Goal: Task Accomplishment & Management: Manage account settings

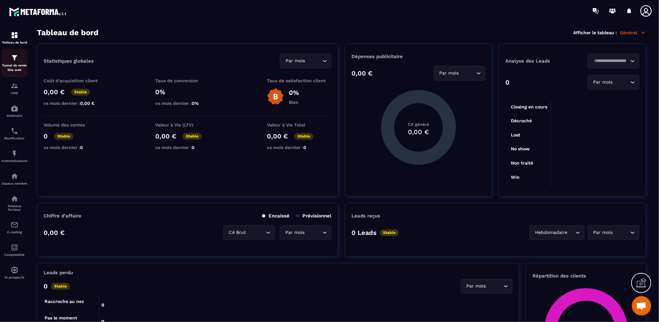
click at [15, 63] on div "Tunnel de vente Site web" at bounding box center [15, 63] width 26 height 18
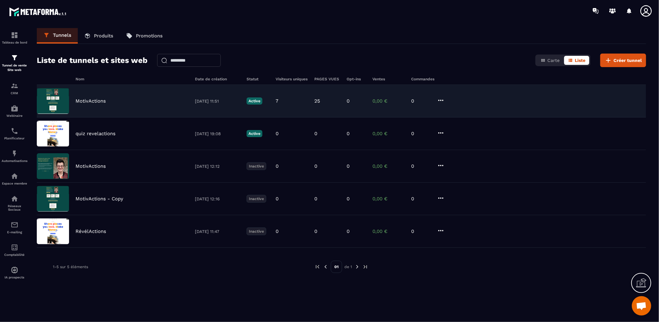
click at [90, 102] on p "MotivActions" at bounding box center [91, 101] width 30 height 6
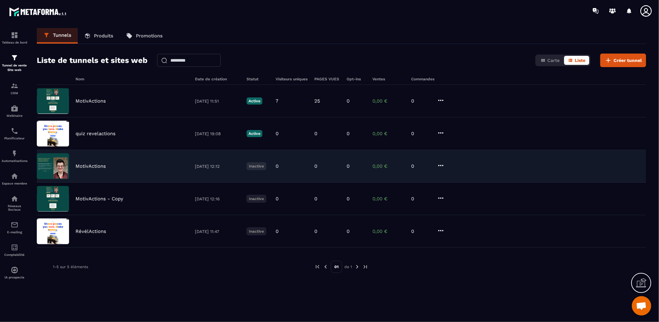
click at [88, 165] on p "MotivActions" at bounding box center [91, 166] width 30 height 6
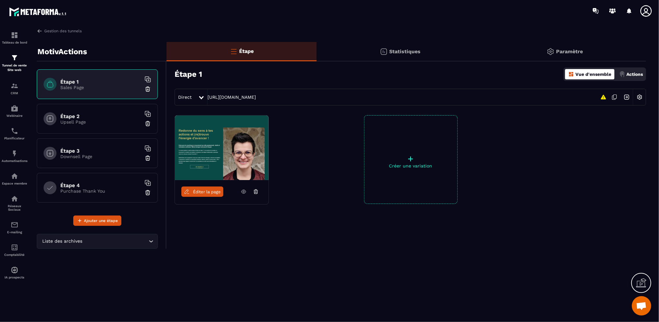
click at [109, 120] on p "Upsell Page" at bounding box center [100, 121] width 81 height 5
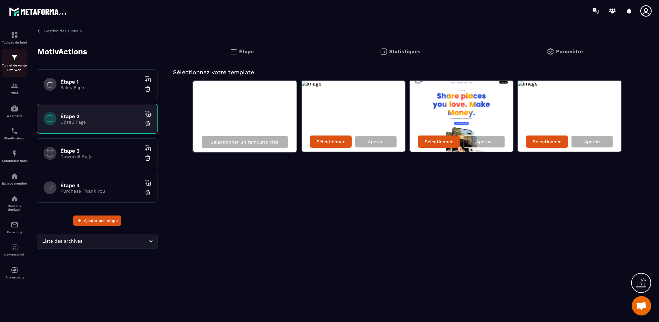
click at [17, 62] on img at bounding box center [15, 58] width 8 height 8
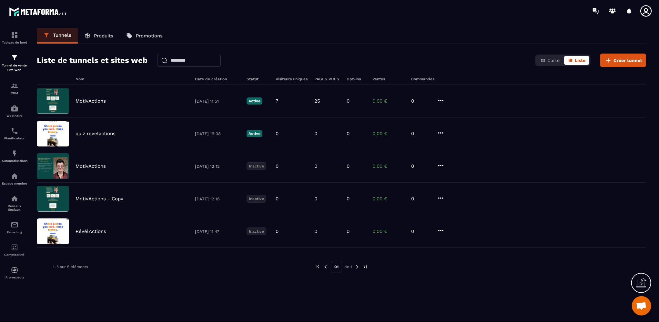
click at [110, 35] on p "Produits" at bounding box center [103, 36] width 19 height 6
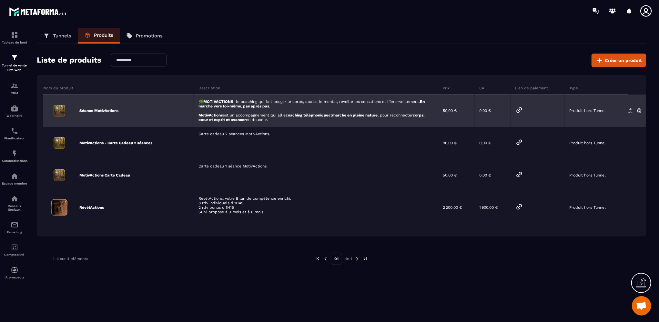
click at [631, 110] on icon at bounding box center [630, 110] width 4 height 4
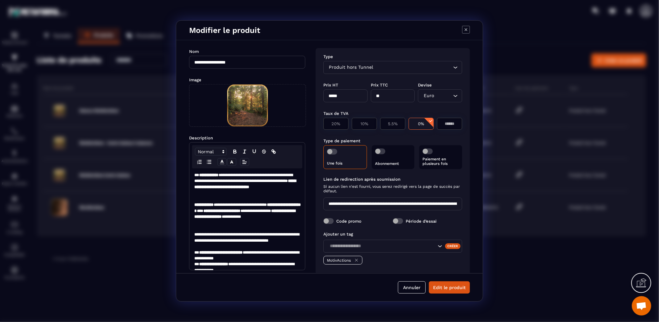
click at [351, 71] on div "Produit hors Tunnel Loading..." at bounding box center [392, 67] width 139 height 13
click at [467, 27] on icon "Modal window" at bounding box center [466, 30] width 8 height 8
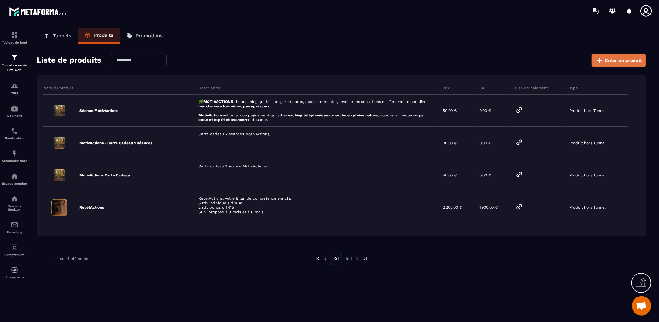
click at [615, 61] on span "Créer un produit" at bounding box center [623, 60] width 37 height 6
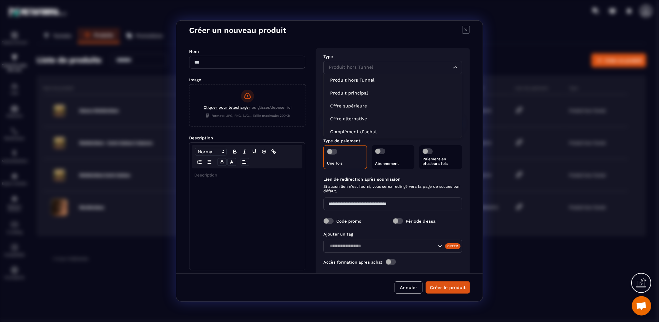
click at [391, 66] on input "Search for option" at bounding box center [390, 67] width 124 height 7
click at [353, 132] on p "Complément d’achat" at bounding box center [392, 131] width 125 height 6
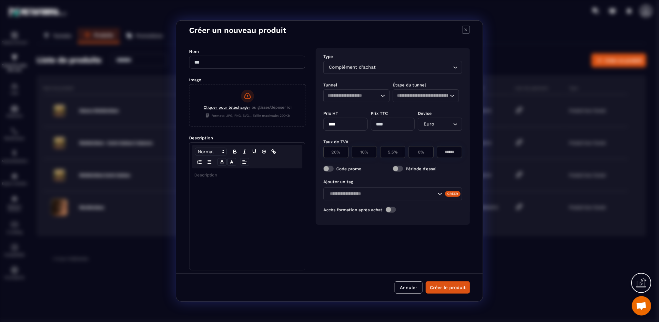
click at [342, 98] on input "Search for option" at bounding box center [351, 95] width 46 height 7
click at [343, 134] on p "MotivActions" at bounding box center [356, 134] width 53 height 6
click at [427, 95] on input "Search for option" at bounding box center [422, 95] width 51 height 7
click at [421, 110] on p "Étape 1" at bounding box center [426, 108] width 53 height 6
click at [466, 31] on icon "Modal window" at bounding box center [466, 30] width 8 height 8
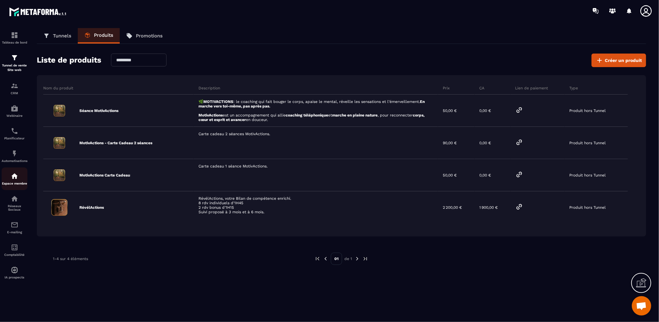
click at [14, 185] on p "Espace membre" at bounding box center [15, 184] width 26 height 4
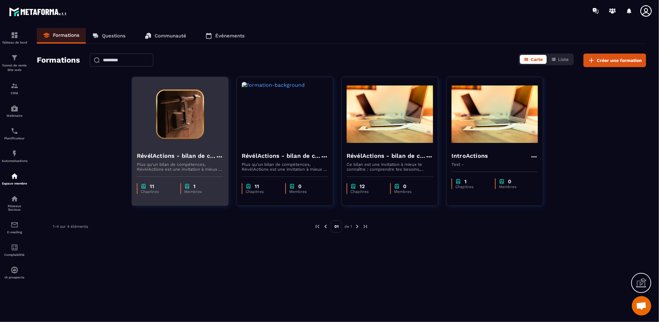
click at [170, 156] on h4 "RévélActions - bilan de compétences" at bounding box center [176, 155] width 79 height 9
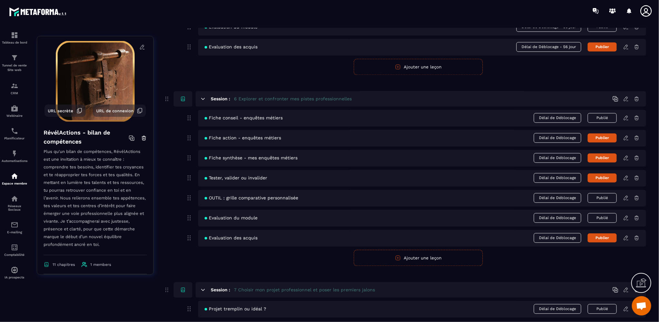
scroll to position [871, 0]
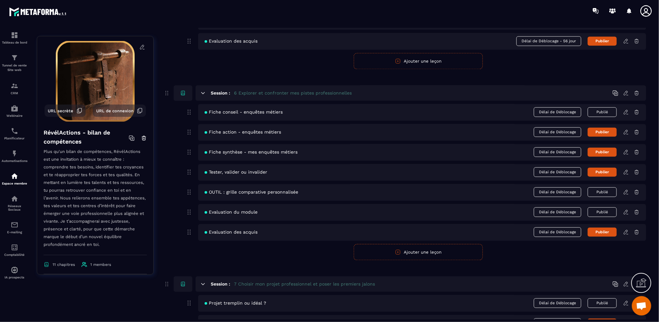
click at [558, 113] on span "Délai de Déblocage" at bounding box center [557, 112] width 47 height 10
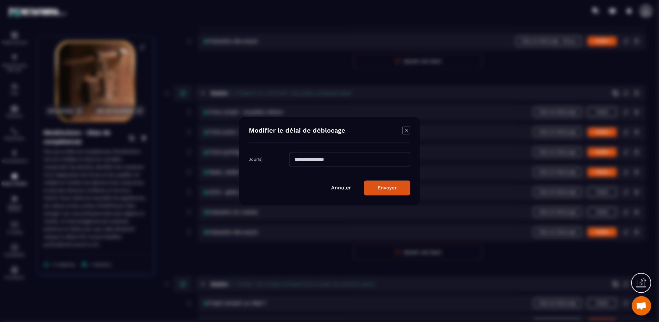
click at [296, 161] on input "Modal window" at bounding box center [349, 159] width 121 height 15
type input "**"
click at [385, 188] on button "Envoyer" at bounding box center [387, 188] width 46 height 15
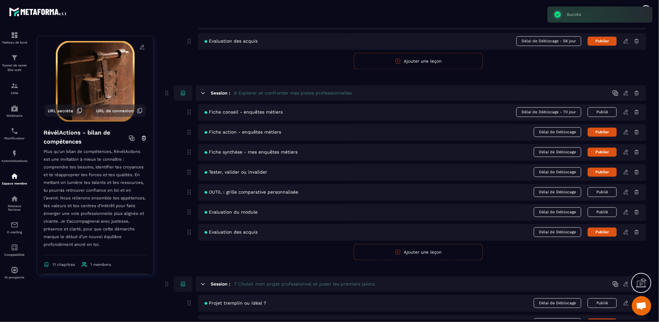
click at [560, 133] on span "Délai de Déblocage" at bounding box center [557, 132] width 47 height 10
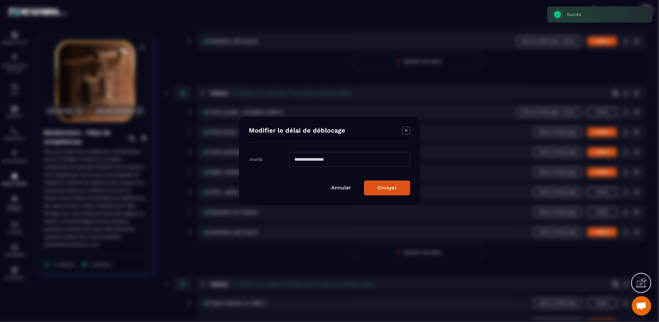
click at [373, 160] on input "Modal window" at bounding box center [349, 159] width 121 height 15
type input "**"
click at [385, 190] on button "Envoyer" at bounding box center [387, 188] width 46 height 15
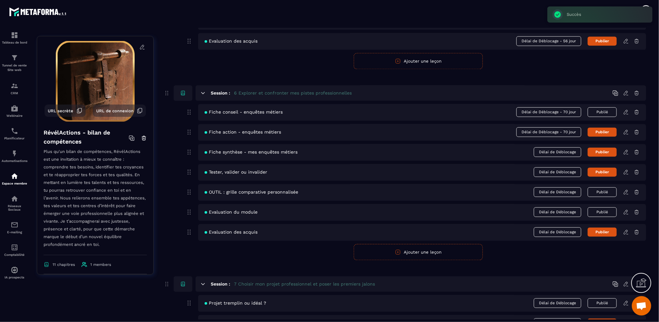
click at [549, 151] on span "Délai de Déblocage" at bounding box center [557, 152] width 47 height 10
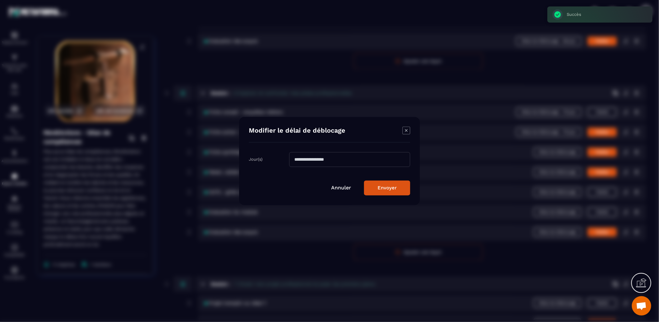
click at [295, 157] on input "Modal window" at bounding box center [349, 159] width 121 height 15
type input "**"
click at [382, 185] on button "Envoyer" at bounding box center [387, 188] width 46 height 15
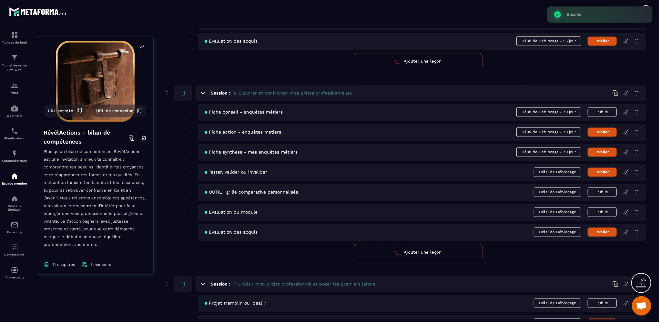
click at [555, 171] on span "Délai de Déblocage" at bounding box center [557, 172] width 47 height 10
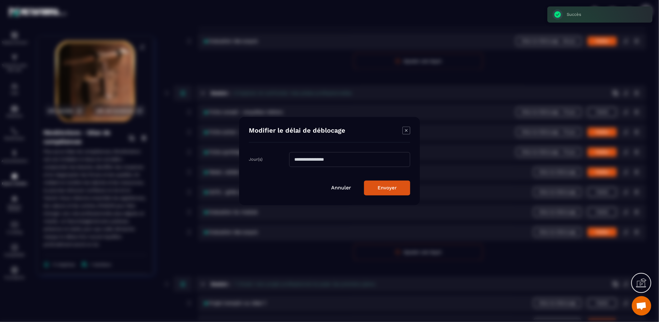
click at [322, 156] on input "Modal window" at bounding box center [349, 159] width 121 height 15
type input "**"
click at [377, 188] on button "Envoyer" at bounding box center [387, 188] width 46 height 15
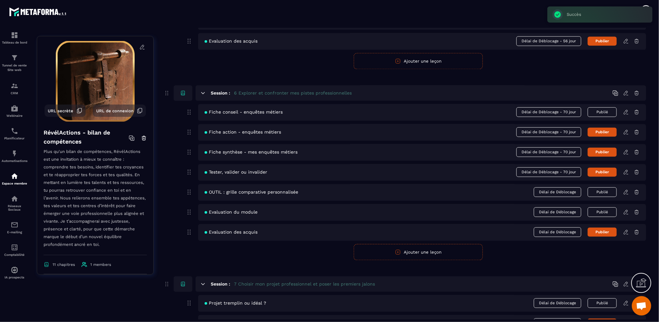
click at [558, 192] on span "Délai de Déblocage" at bounding box center [557, 192] width 47 height 10
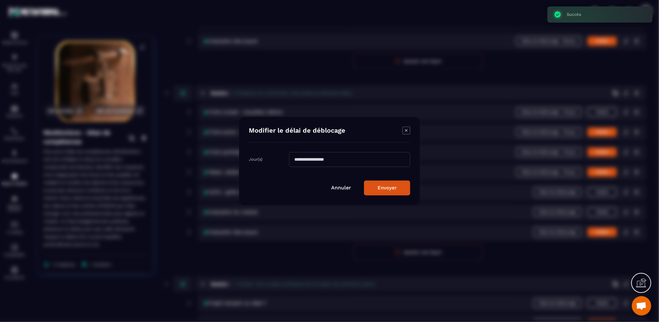
click at [404, 130] on icon "Modal window" at bounding box center [406, 131] width 8 height 8
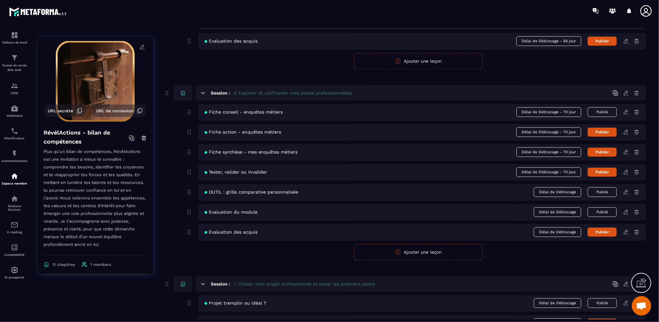
click at [539, 212] on span "Délai de Déblocage" at bounding box center [557, 212] width 47 height 10
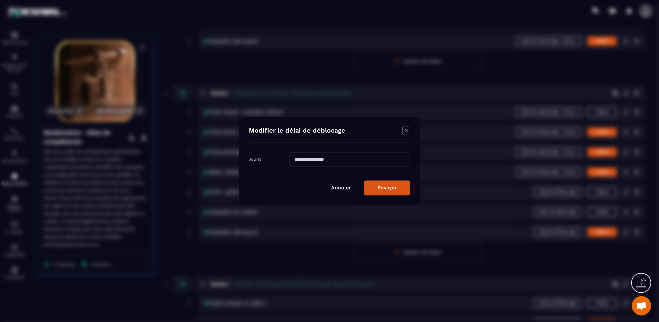
click at [393, 159] on input "Modal window" at bounding box center [349, 159] width 121 height 15
type input "**"
click at [395, 192] on button "Envoyer" at bounding box center [387, 188] width 46 height 15
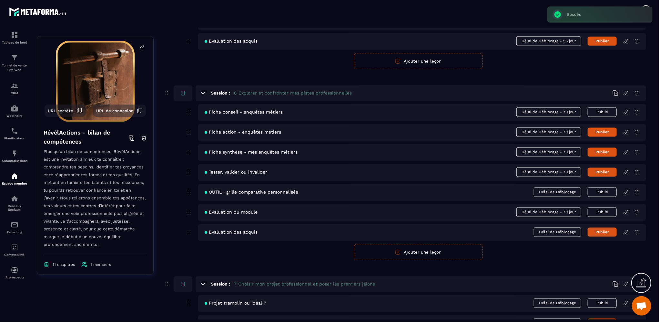
click at [560, 230] on span "Délai de Déblocage" at bounding box center [557, 232] width 47 height 10
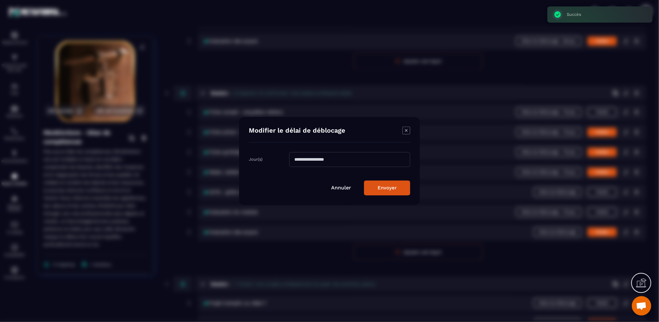
click at [390, 161] on input "Modal window" at bounding box center [349, 159] width 121 height 15
type input "**"
click at [397, 185] on button "Envoyer" at bounding box center [387, 188] width 46 height 15
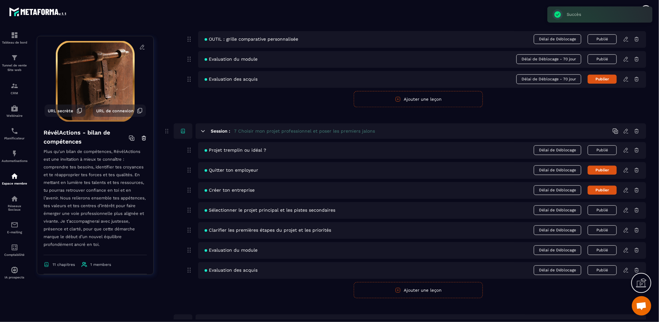
scroll to position [1033, 0]
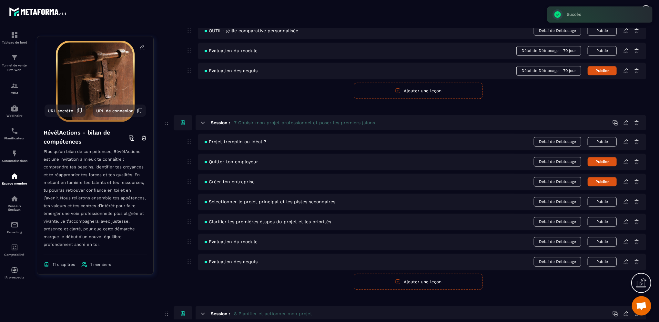
click at [550, 141] on span "Délai de Déblocage" at bounding box center [557, 142] width 47 height 10
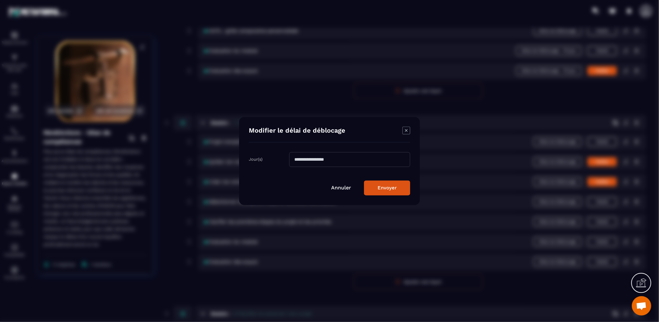
click at [311, 156] on input "Modal window" at bounding box center [349, 159] width 121 height 15
type input "**"
click at [383, 186] on button "Envoyer" at bounding box center [387, 188] width 46 height 15
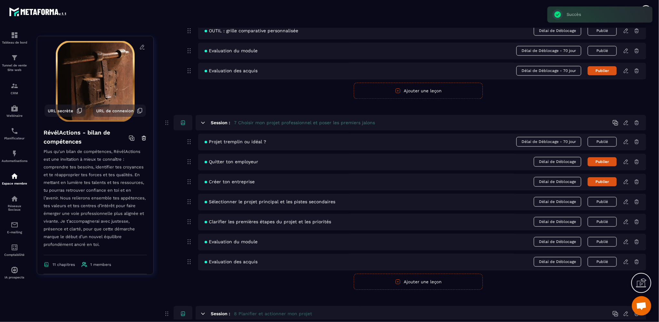
click at [556, 161] on span "Délai de Déblocage" at bounding box center [557, 162] width 47 height 10
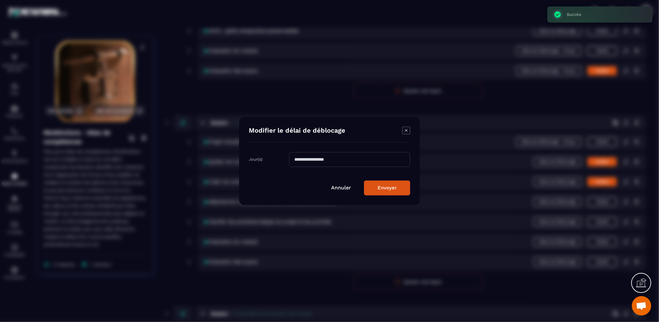
click at [303, 160] on input "Modal window" at bounding box center [349, 159] width 121 height 15
type input "**"
click at [385, 185] on button "Envoyer" at bounding box center [387, 188] width 46 height 15
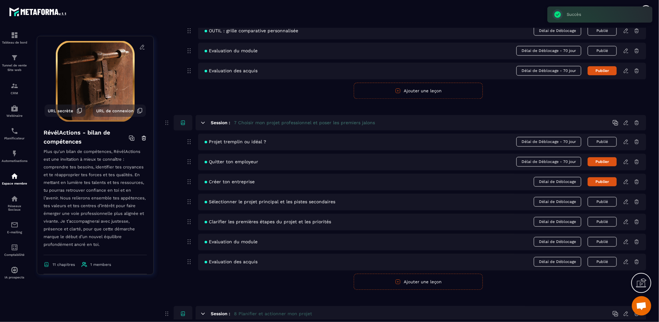
click at [547, 182] on span "Délai de Déblocage" at bounding box center [557, 182] width 47 height 10
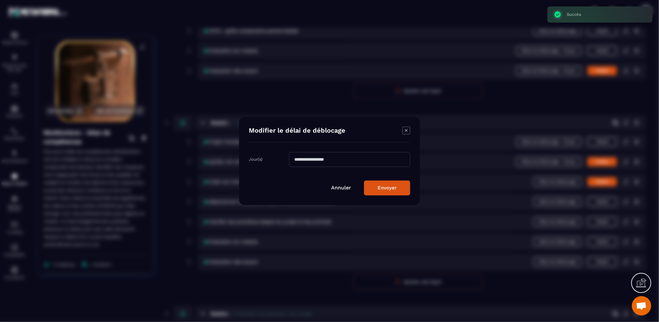
click at [364, 157] on input "Modal window" at bounding box center [349, 159] width 121 height 15
type input "**"
click at [380, 189] on button "Envoyer" at bounding box center [387, 188] width 46 height 15
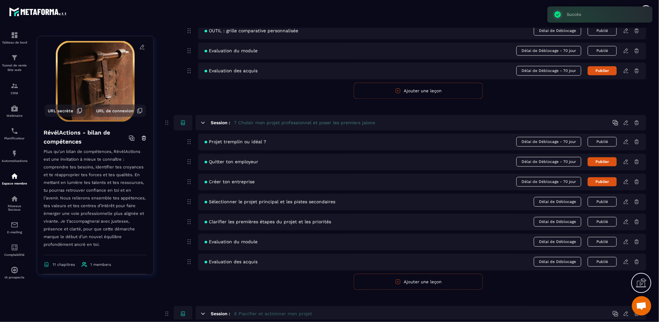
click at [541, 203] on span "Délai de Déblocage" at bounding box center [557, 202] width 47 height 10
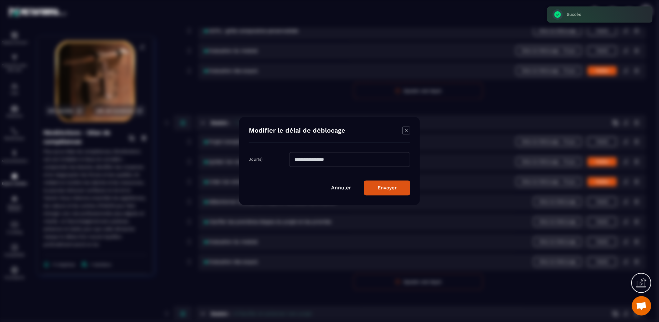
click at [310, 161] on input "Modal window" at bounding box center [349, 159] width 121 height 15
type input "**"
click at [395, 182] on button "Envoyer" at bounding box center [387, 188] width 46 height 15
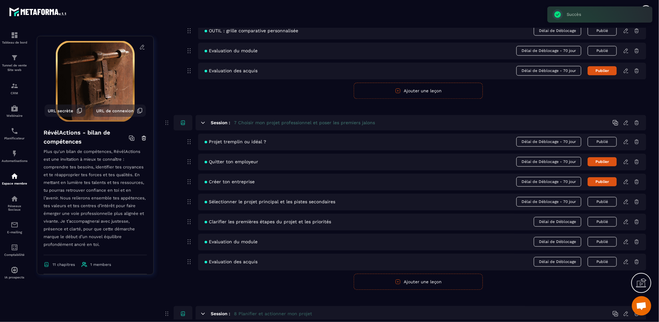
click at [559, 223] on span "Délai de Déblocage" at bounding box center [557, 222] width 47 height 10
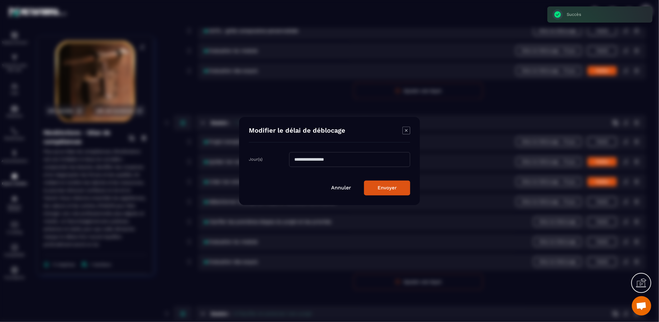
click at [378, 162] on input "Modal window" at bounding box center [349, 159] width 121 height 15
type input "**"
click at [379, 190] on button "Envoyer" at bounding box center [387, 188] width 46 height 15
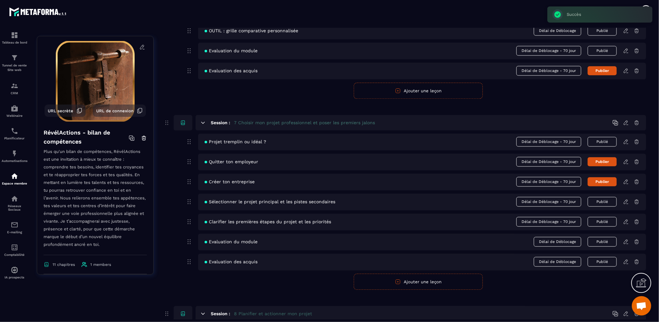
click at [565, 242] on span "Délai de Déblocage" at bounding box center [557, 242] width 47 height 10
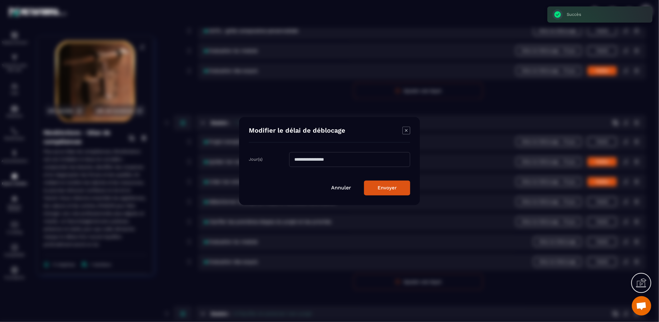
click at [397, 159] on input "Modal window" at bounding box center [349, 159] width 121 height 15
type input "**"
click at [395, 190] on button "Envoyer" at bounding box center [387, 188] width 46 height 15
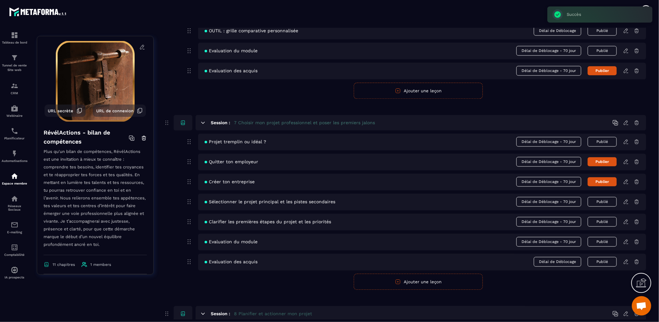
click at [559, 262] on span "Délai de Déblocage" at bounding box center [557, 262] width 47 height 10
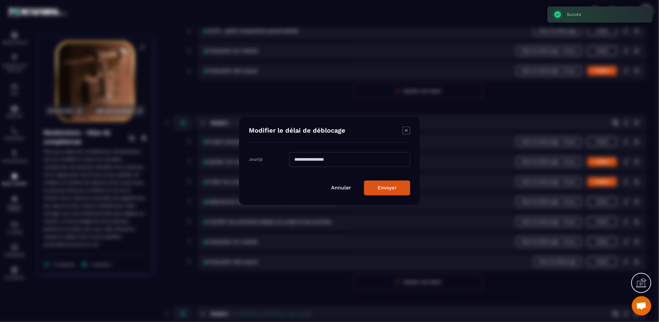
click at [324, 161] on input "Modal window" at bounding box center [349, 159] width 121 height 15
type input "**"
click at [377, 188] on button "Envoyer" at bounding box center [387, 188] width 46 height 15
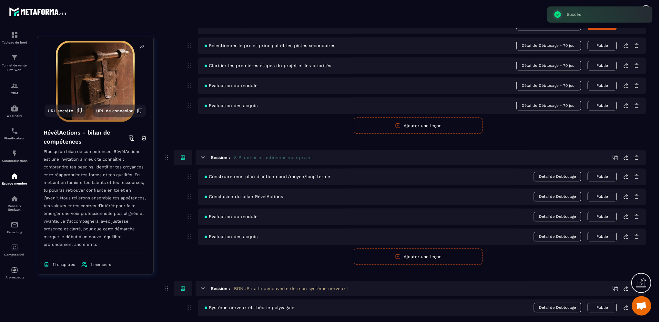
scroll to position [1194, 0]
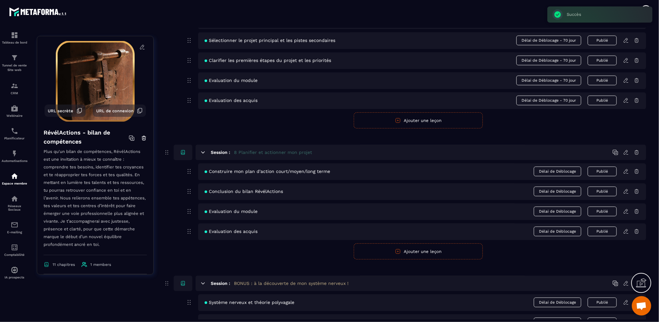
click at [548, 172] on span "Délai de Déblocage" at bounding box center [557, 172] width 47 height 10
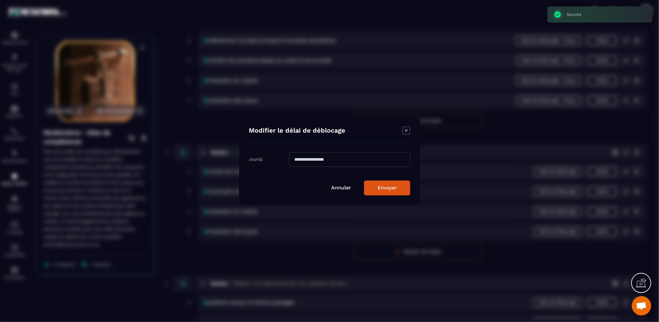
click at [298, 161] on input "Modal window" at bounding box center [349, 159] width 121 height 15
type input "*"
type input "**"
click at [384, 188] on button "Envoyer" at bounding box center [387, 188] width 46 height 15
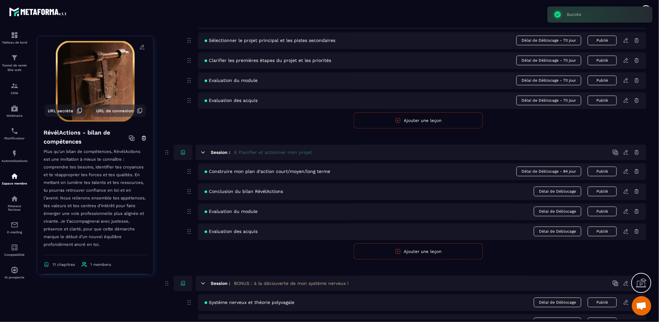
click at [550, 196] on div "Conclusion du bilan RévélActions Délai de Déblocage Publié" at bounding box center [422, 191] width 448 height 17
click at [547, 191] on span "Délai de Déblocage" at bounding box center [557, 192] width 47 height 10
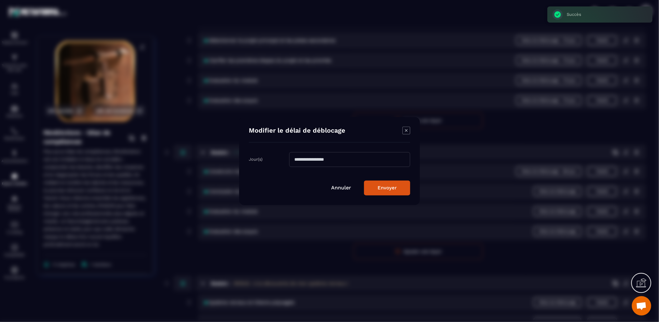
click at [340, 158] on input "Modal window" at bounding box center [349, 159] width 121 height 15
type input "**"
click at [373, 188] on button "Envoyer" at bounding box center [387, 188] width 46 height 15
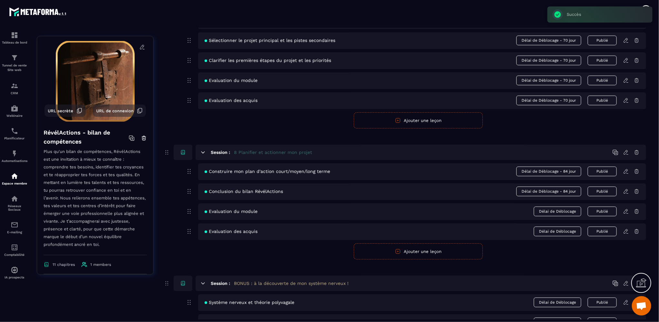
click at [557, 208] on span "Délai de Déblocage" at bounding box center [557, 212] width 47 height 10
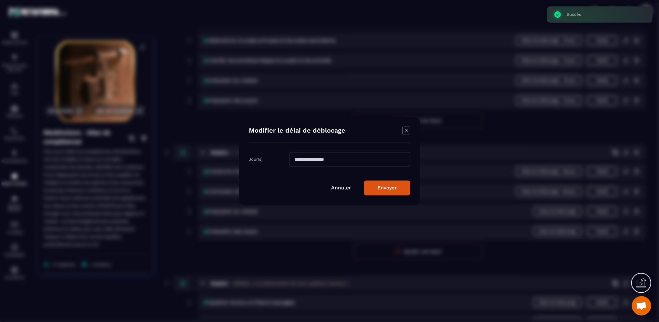
click at [356, 165] on input "Modal window" at bounding box center [349, 159] width 121 height 15
type input "**"
click at [392, 188] on button "Envoyer" at bounding box center [387, 188] width 46 height 15
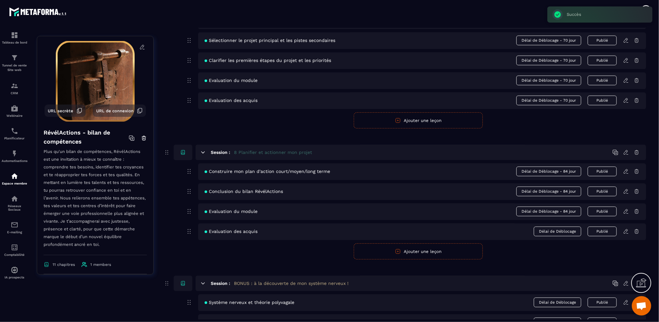
click at [545, 234] on span "Délai de Déblocage" at bounding box center [557, 232] width 47 height 10
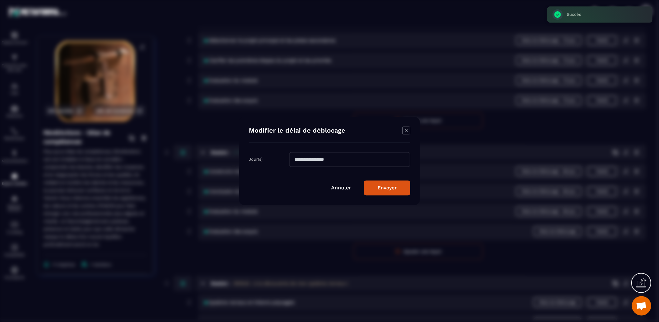
click at [312, 161] on input "Modal window" at bounding box center [349, 159] width 121 height 15
type input "**"
click at [391, 185] on button "Envoyer" at bounding box center [387, 188] width 46 height 15
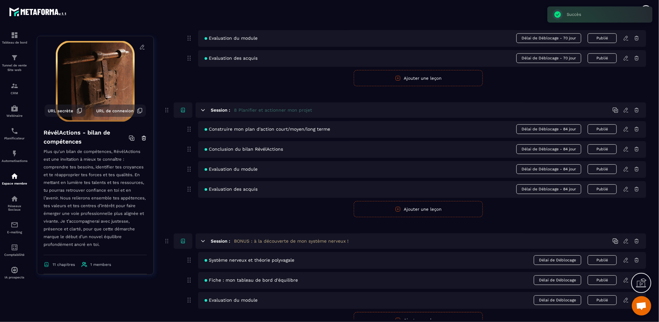
scroll to position [1259, 0]
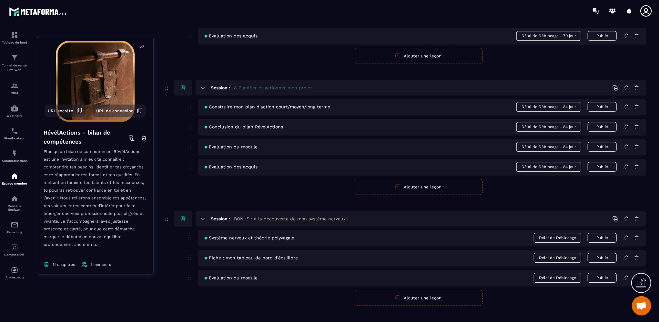
click at [545, 238] on span "Délai de Déblocage" at bounding box center [557, 238] width 47 height 10
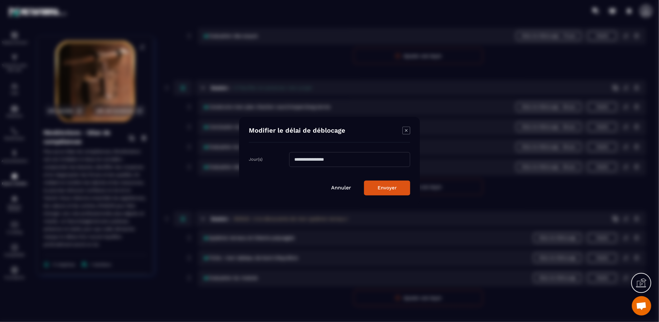
click at [340, 161] on input "Modal window" at bounding box center [349, 159] width 121 height 15
type input "**"
click at [391, 191] on button "Envoyer" at bounding box center [387, 188] width 46 height 15
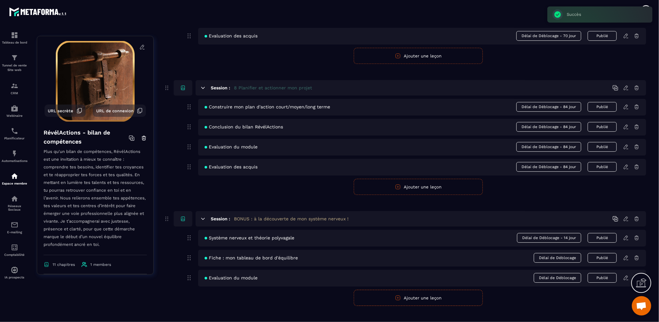
click at [544, 258] on span "Délai de Déblocage" at bounding box center [557, 258] width 47 height 10
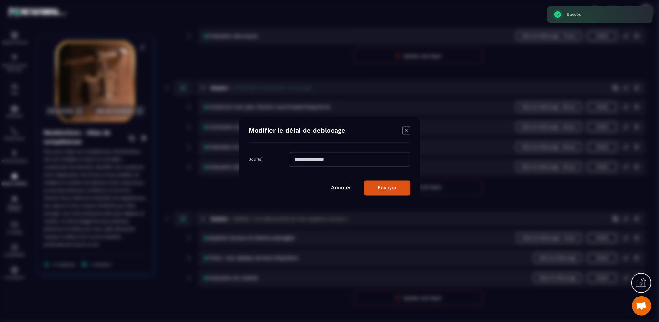
click at [299, 158] on input "Modal window" at bounding box center [349, 159] width 121 height 15
type input "**"
click at [381, 187] on button "Envoyer" at bounding box center [387, 188] width 46 height 15
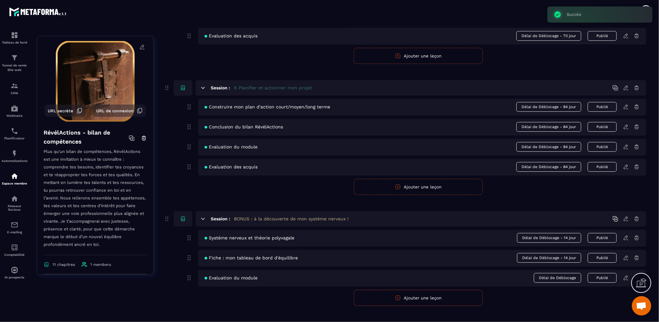
click at [554, 277] on span "Délai de Déblocage" at bounding box center [557, 278] width 47 height 10
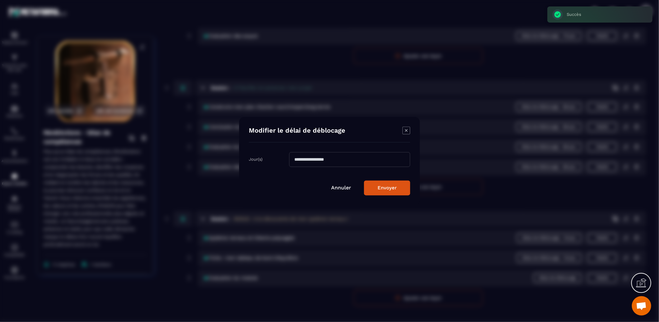
click at [307, 159] on input "Modal window" at bounding box center [349, 159] width 121 height 15
type input "**"
click at [391, 188] on button "Envoyer" at bounding box center [387, 188] width 46 height 15
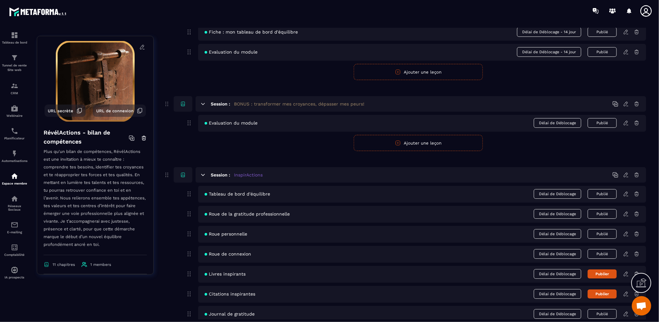
scroll to position [1517, 0]
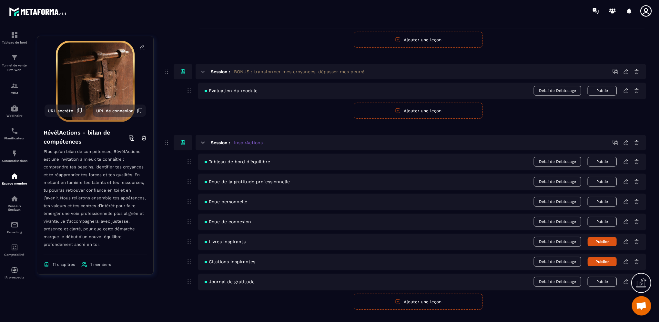
click at [625, 280] on icon at bounding box center [626, 282] width 6 height 6
